Goal: Task Accomplishment & Management: Use online tool/utility

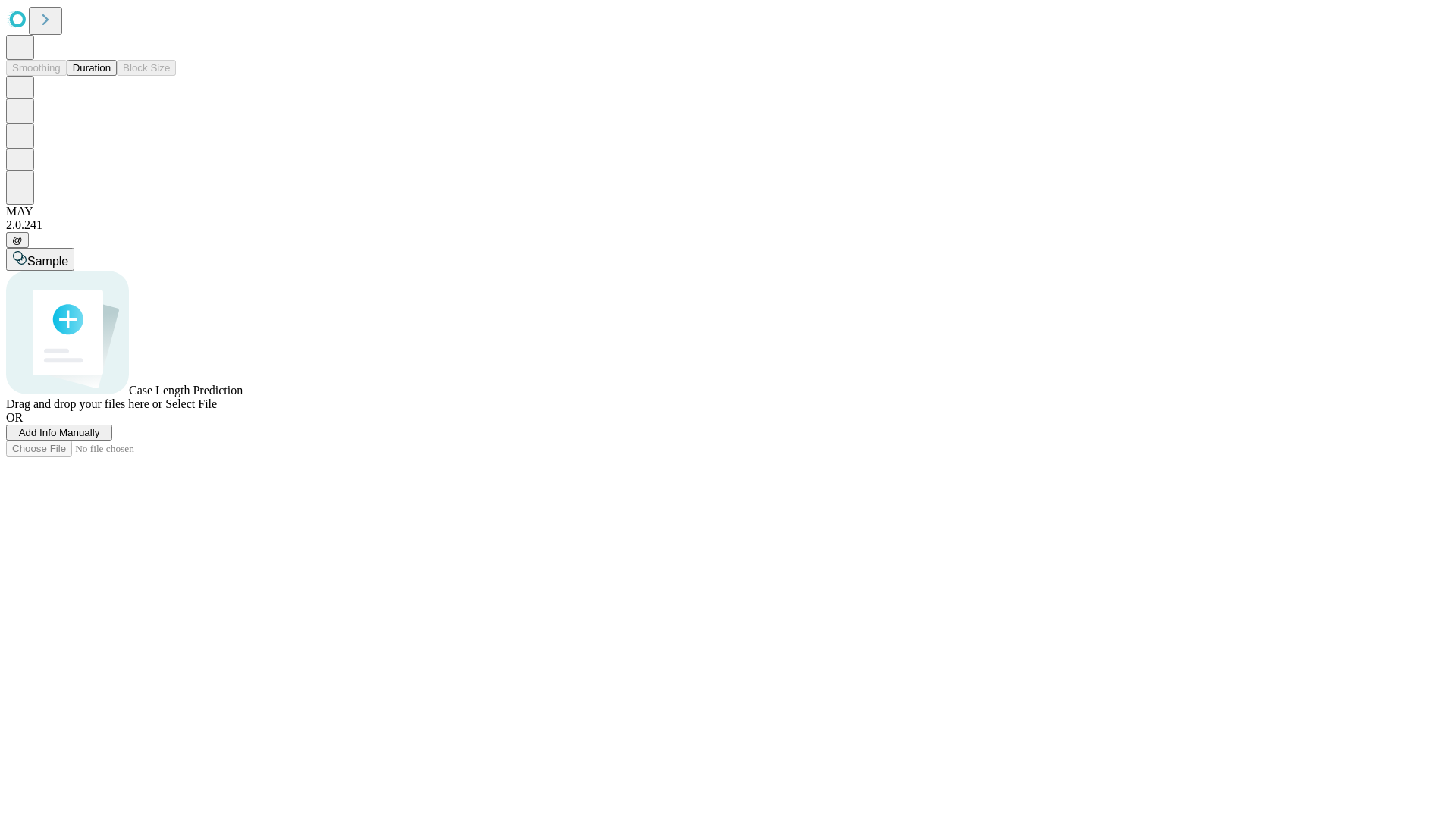
click at [110, 76] on button "Duration" at bounding box center [92, 68] width 50 height 16
click at [100, 438] on span "Add Info Manually" at bounding box center [59, 432] width 81 height 12
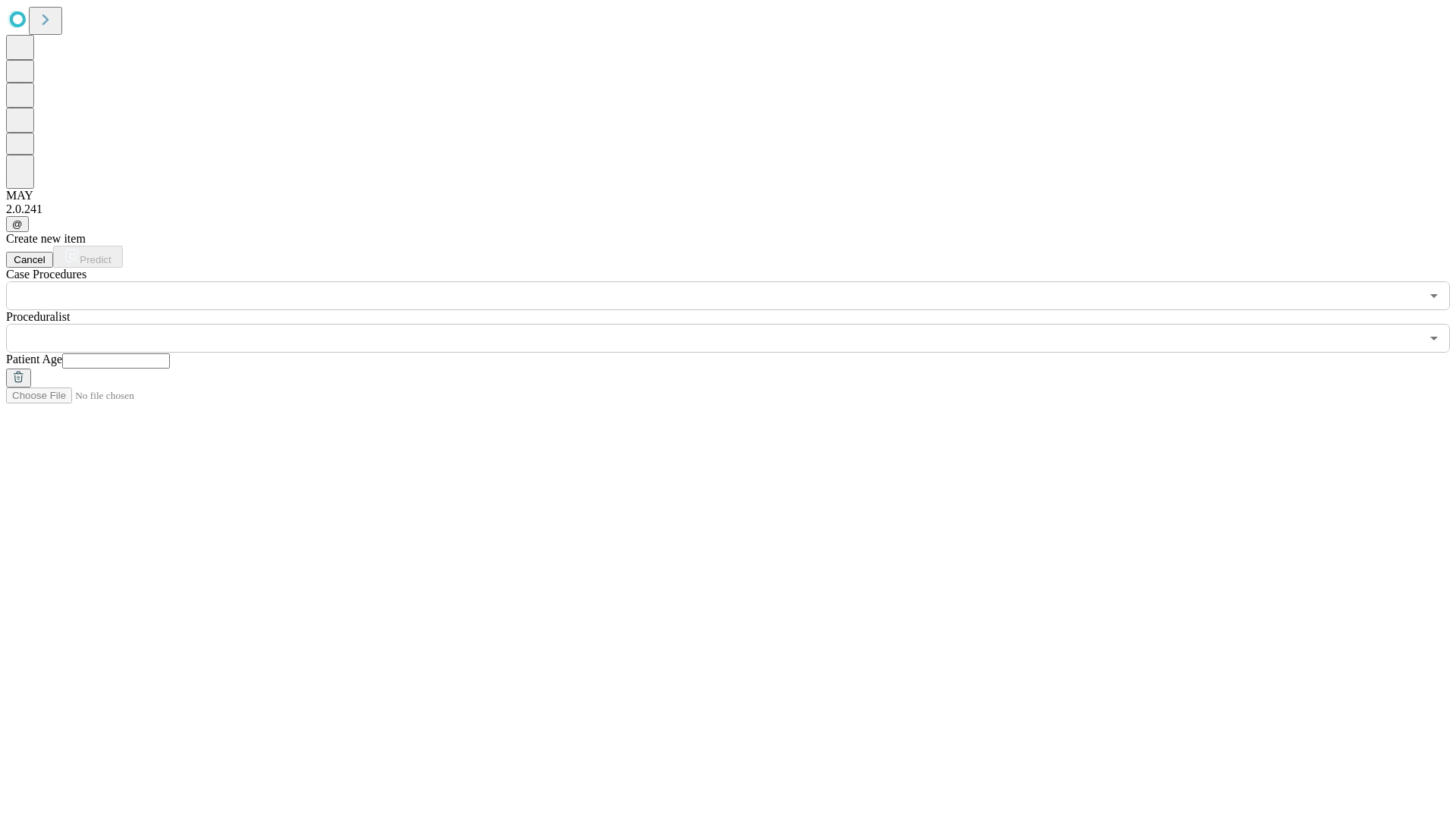
click at [170, 353] on input "text" at bounding box center [116, 360] width 108 height 15
type input "**"
click at [738, 324] on input "text" at bounding box center [713, 338] width 1414 height 29
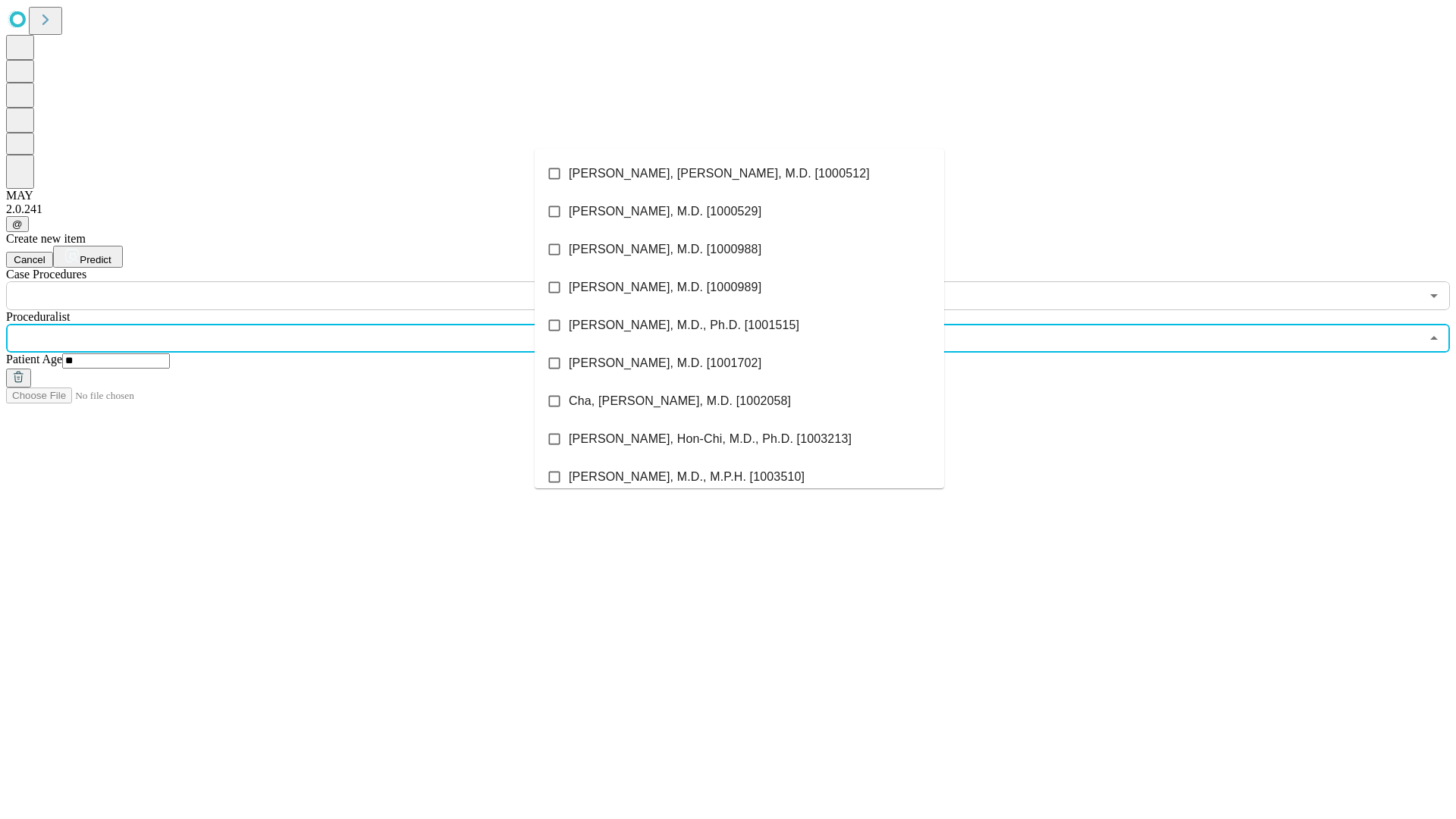
click at [739, 174] on li "[PERSON_NAME], [PERSON_NAME], M.D. [1000512]" at bounding box center [739, 174] width 409 height 38
